Goal: Information Seeking & Learning: Find specific fact

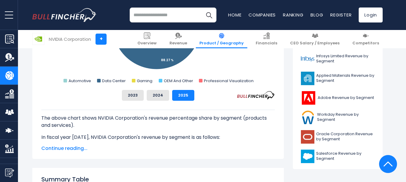
scroll to position [251, 0]
click at [83, 146] on span "Continue reading..." at bounding box center [158, 148] width 234 height 7
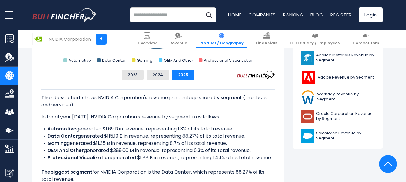
scroll to position [268, 0]
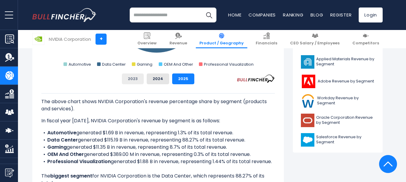
click at [136, 83] on button "2023" at bounding box center [133, 78] width 22 height 11
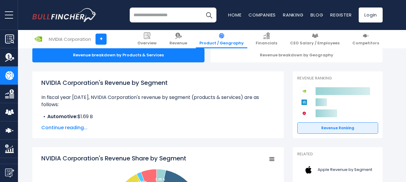
scroll to position [63, 0]
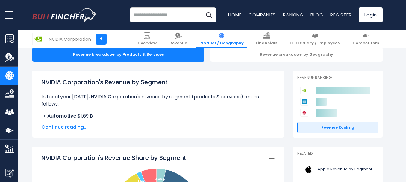
drag, startPoint x: 171, startPoint y: 81, endPoint x: 41, endPoint y: 83, distance: 129.4
click at [41, 83] on h1 "NVIDIA Corporation's Revenue by Segment" at bounding box center [158, 82] width 234 height 9
copy h1 "NVIDIA Corporation's Revenue by Segment"
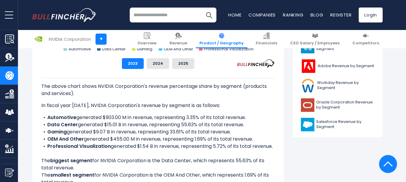
scroll to position [286, 0]
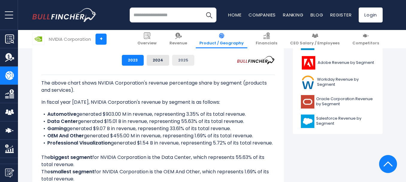
click at [183, 58] on button "2025" at bounding box center [183, 60] width 22 height 11
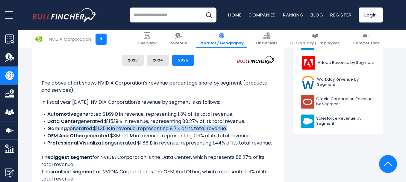
drag, startPoint x: 69, startPoint y: 129, endPoint x: 228, endPoint y: 129, distance: 158.5
click at [228, 129] on li "Gaming generated $11.35 B in revenue, representing 8.7% of its total revenue." at bounding box center [158, 128] width 234 height 7
copy li "generated $11.35 B in revenue, representing 8.7% of its total revenue"
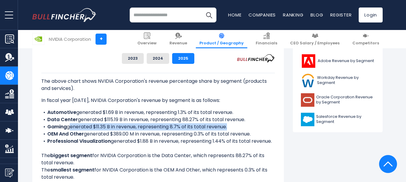
scroll to position [273, 0]
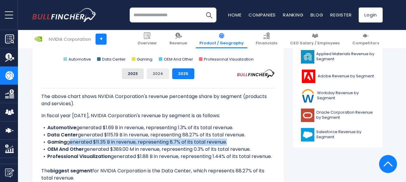
click at [162, 71] on button "2024" at bounding box center [158, 73] width 22 height 11
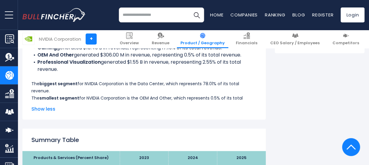
scroll to position [369, 0]
